Goal: Task Accomplishment & Management: Manage account settings

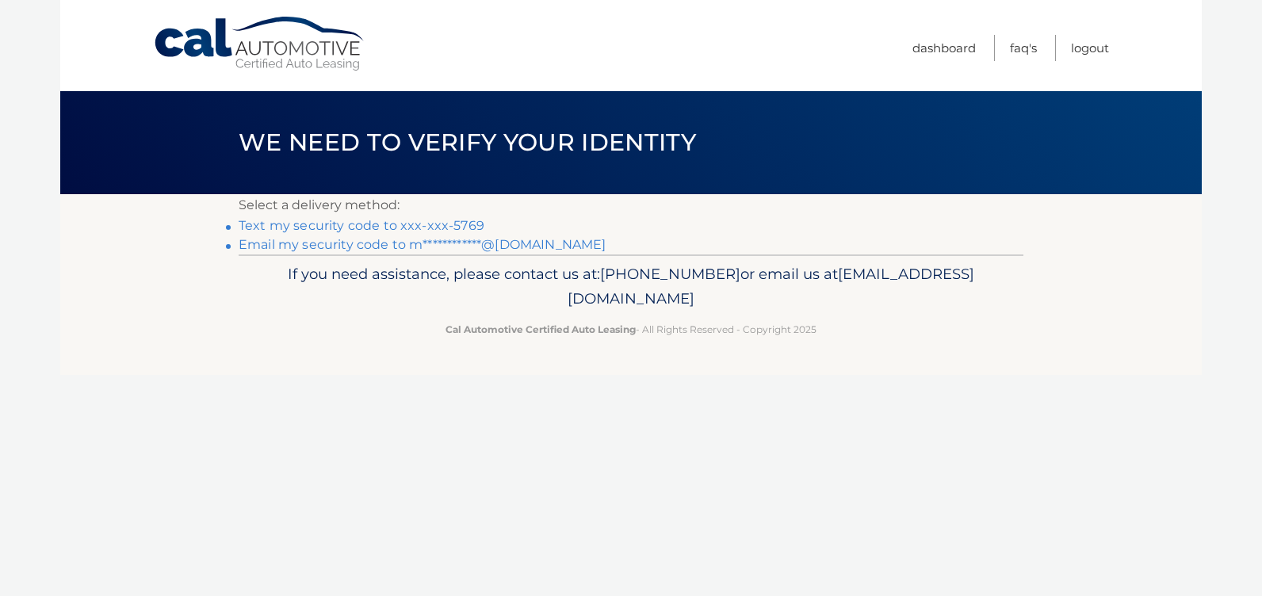
click at [365, 224] on link "Text my security code to xxx-xxx-5769" at bounding box center [362, 225] width 246 height 15
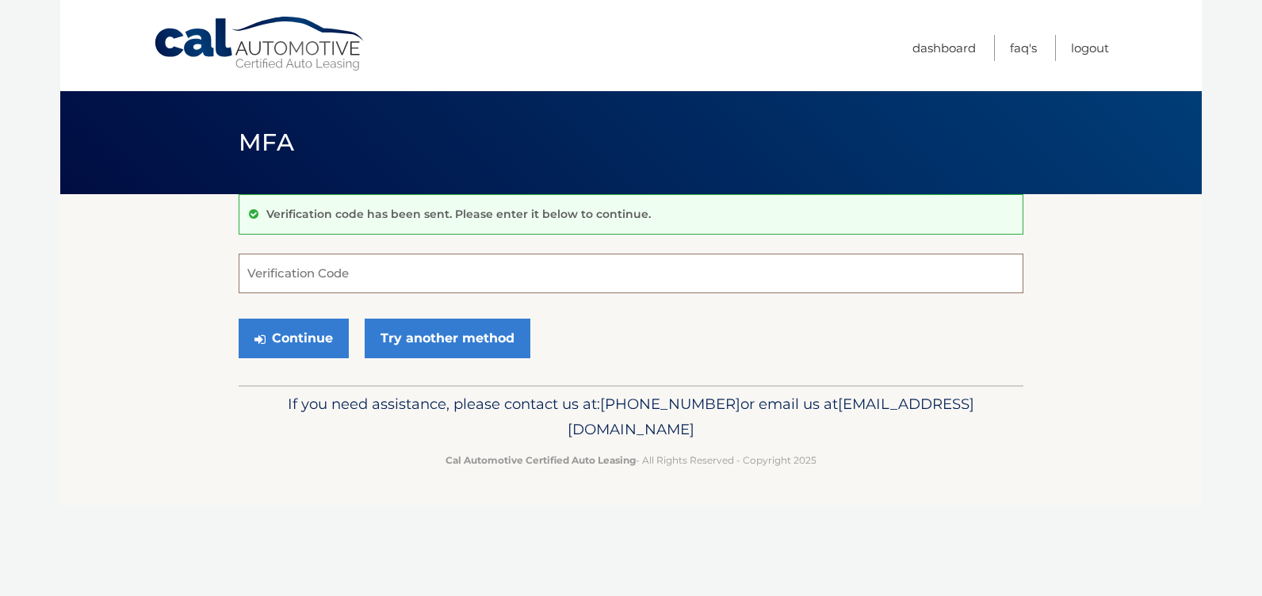
click at [361, 274] on input "Verification Code" at bounding box center [631, 274] width 785 height 40
click at [407, 275] on input "Verification Code" at bounding box center [631, 274] width 785 height 40
type input "581796"
click at [289, 339] on button "Continue" at bounding box center [294, 339] width 110 height 40
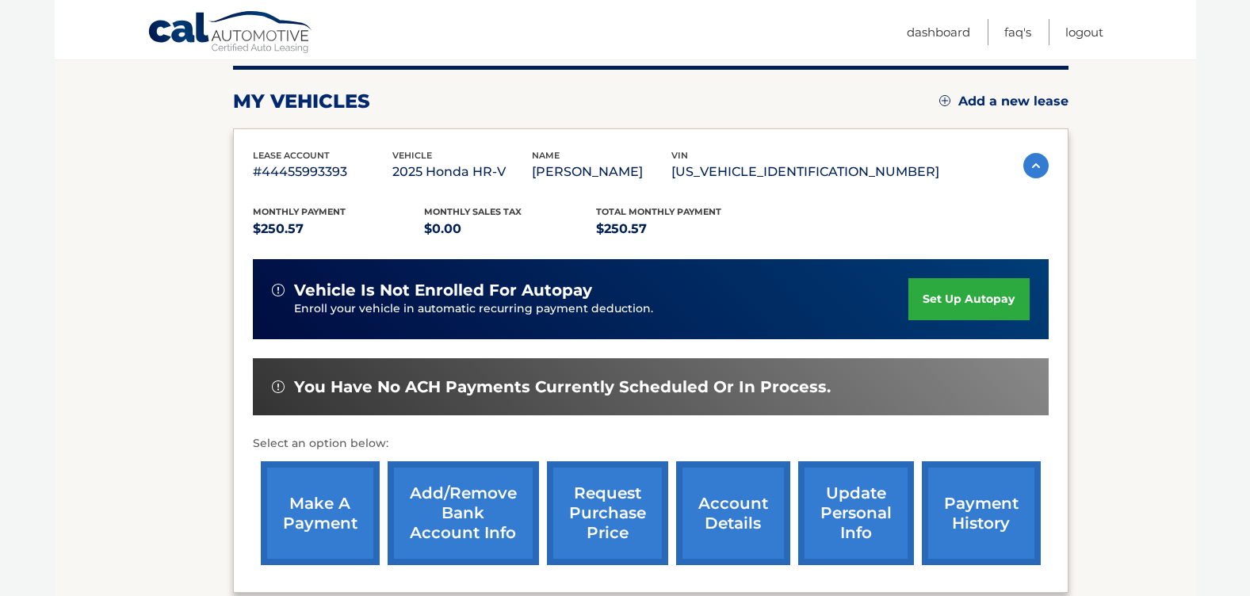
scroll to position [238, 0]
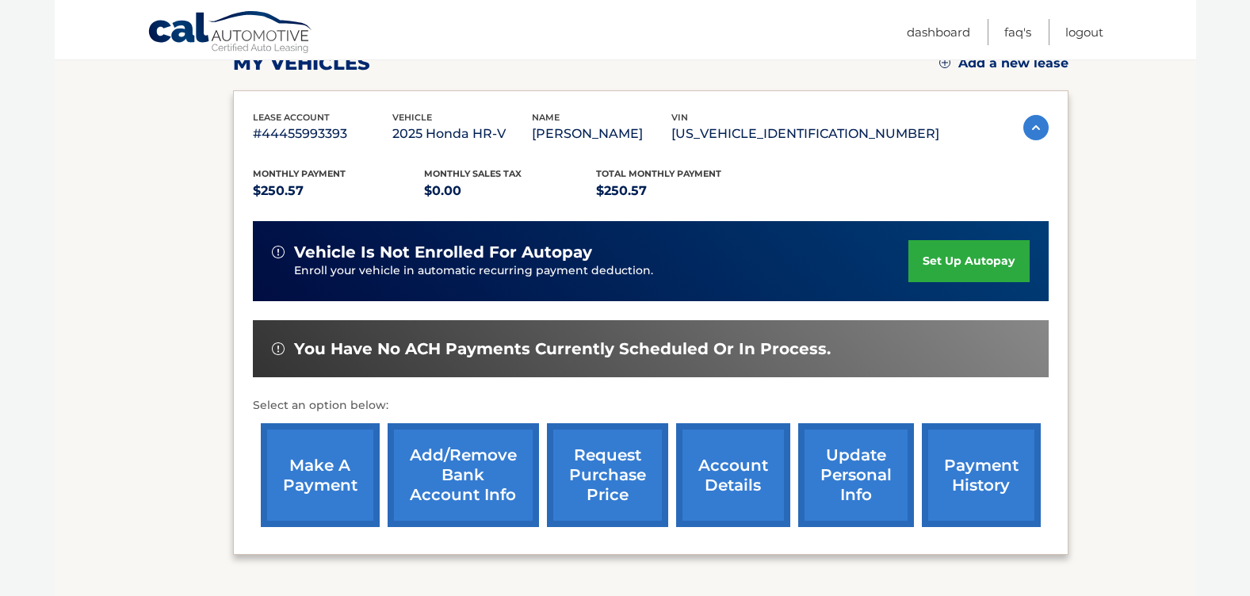
click at [327, 480] on link "make a payment" at bounding box center [320, 475] width 119 height 104
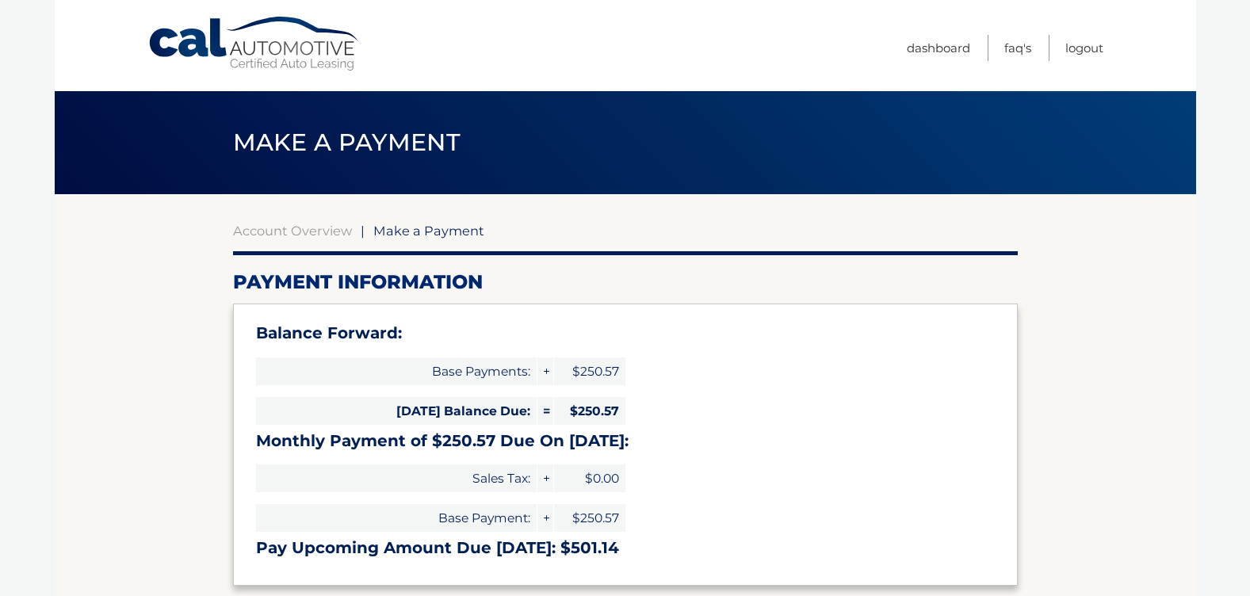
select select "YTVlYjEzZjItYzIwYi00YWM0LWE2NzMtNjEyN2RjN2I3ZTU0"
click at [1074, 48] on link "Logout" at bounding box center [1084, 48] width 38 height 26
